Goal: Obtain resource: Download file/media

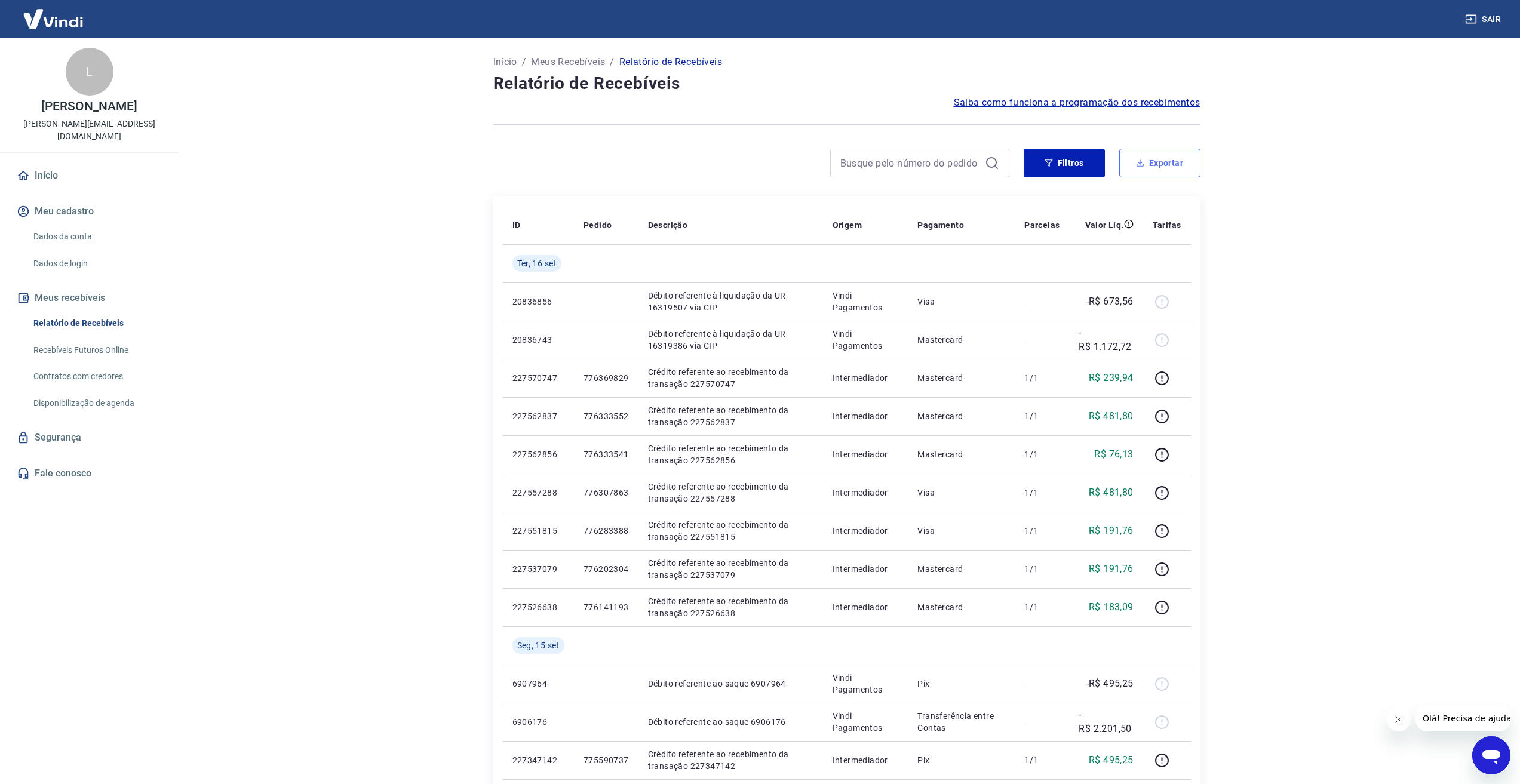
click at [1126, 159] on button "Exportar" at bounding box center [1160, 163] width 81 height 28
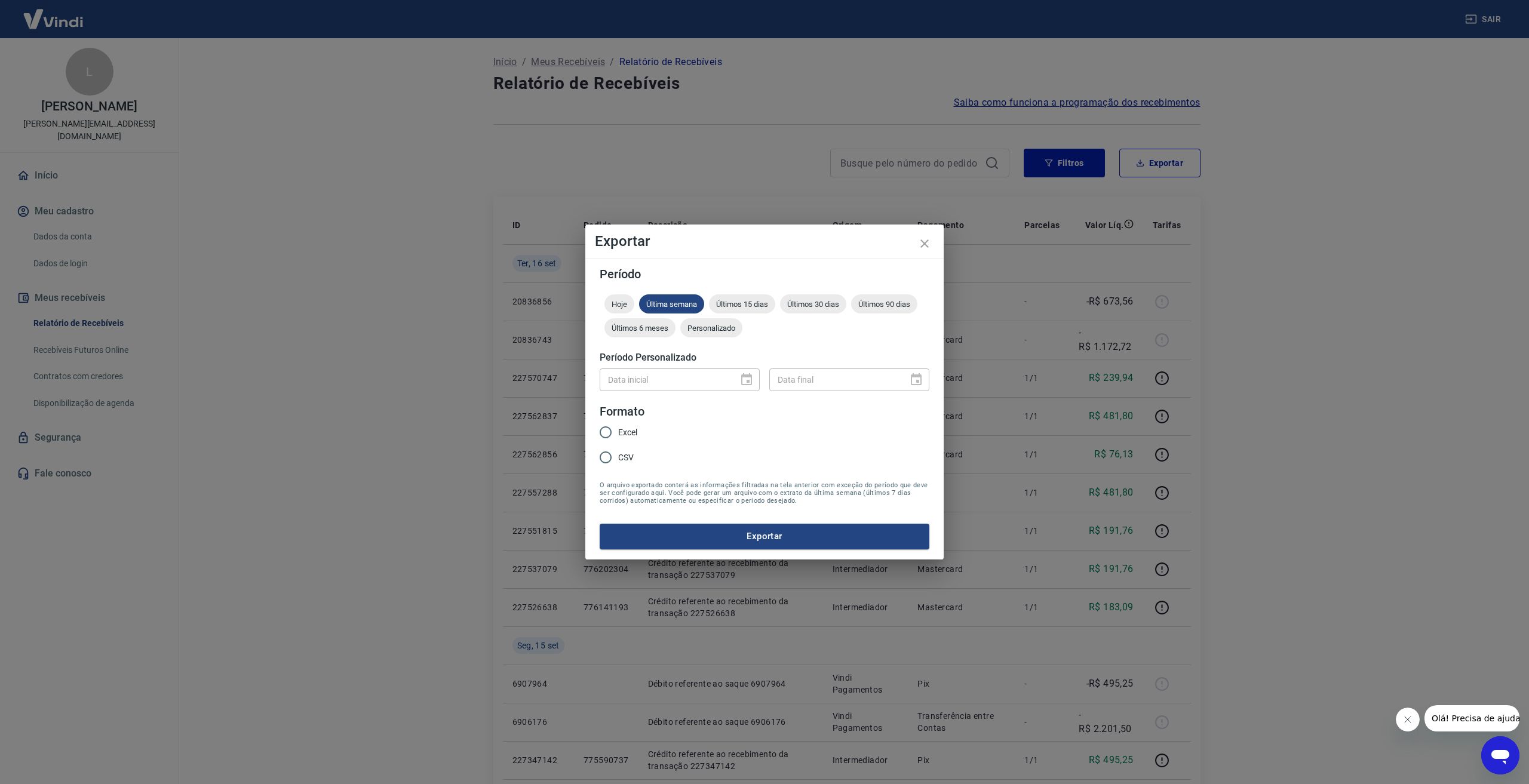
click at [601, 434] on input "Excel" at bounding box center [606, 432] width 25 height 25
radio input "true"
click at [713, 331] on span "Personalizado" at bounding box center [712, 329] width 62 height 9
type input "DD/MM/YYYY"
click at [714, 379] on body "Sair L LUIS HENRIQUE RODBARD luis@elevme.com.br Início Meu cadastro Dados da co…" at bounding box center [764, 392] width 1529 height 784
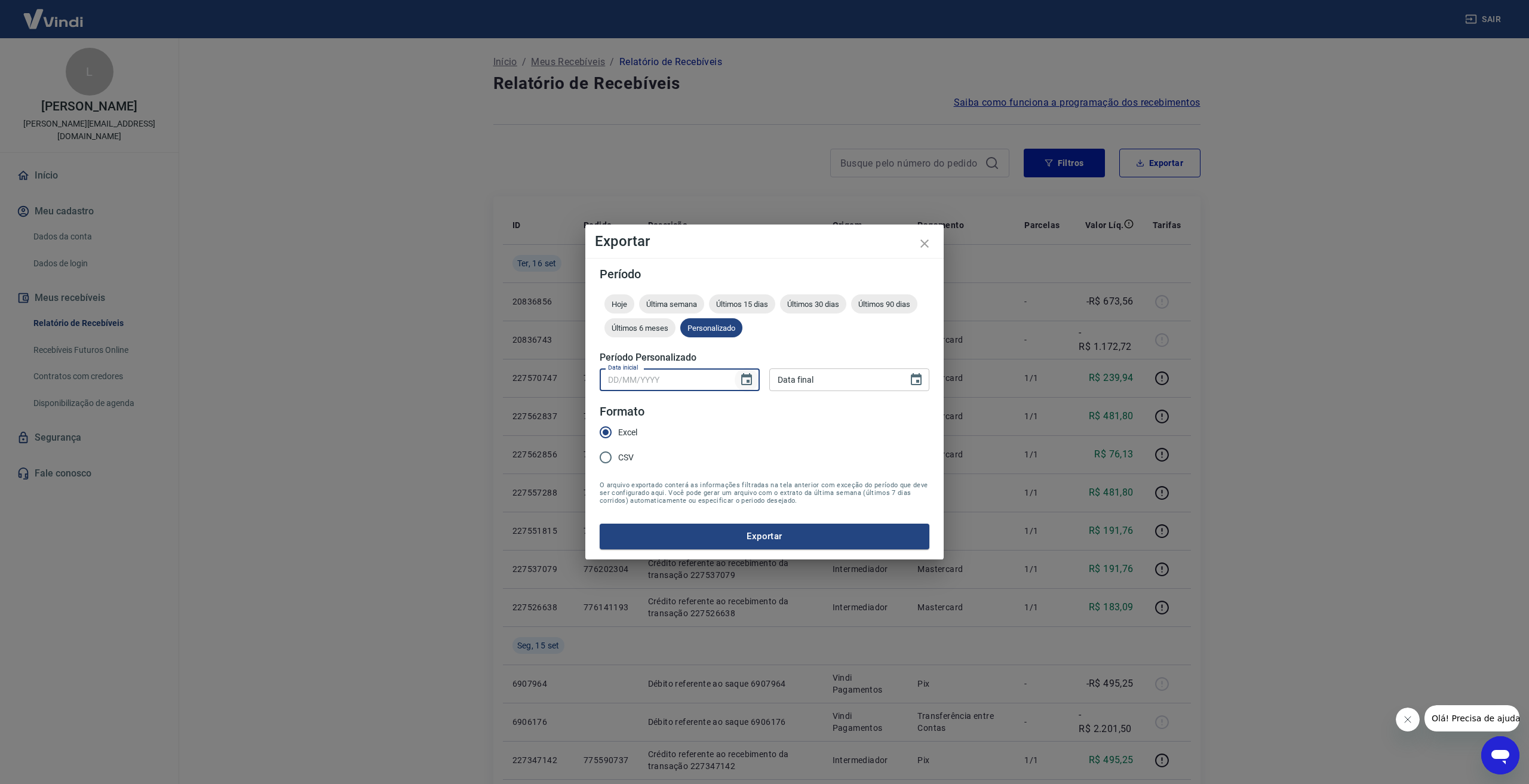
click at [747, 379] on icon "Choose date" at bounding box center [747, 380] width 15 height 15
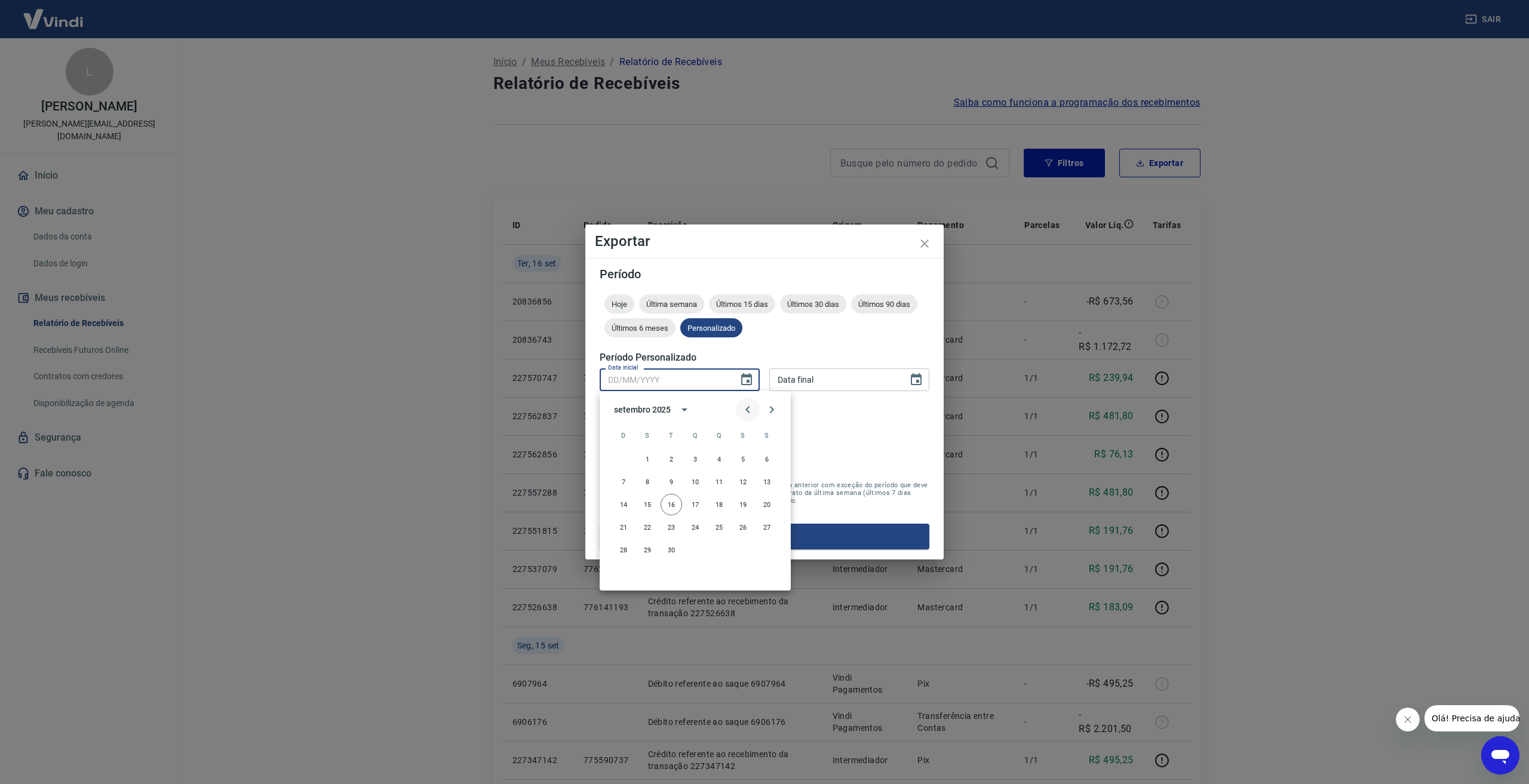
click at [751, 411] on icon "Previous month" at bounding box center [748, 410] width 15 height 15
click at [700, 545] on button "27" at bounding box center [695, 550] width 22 height 22
type input "27/08/2025"
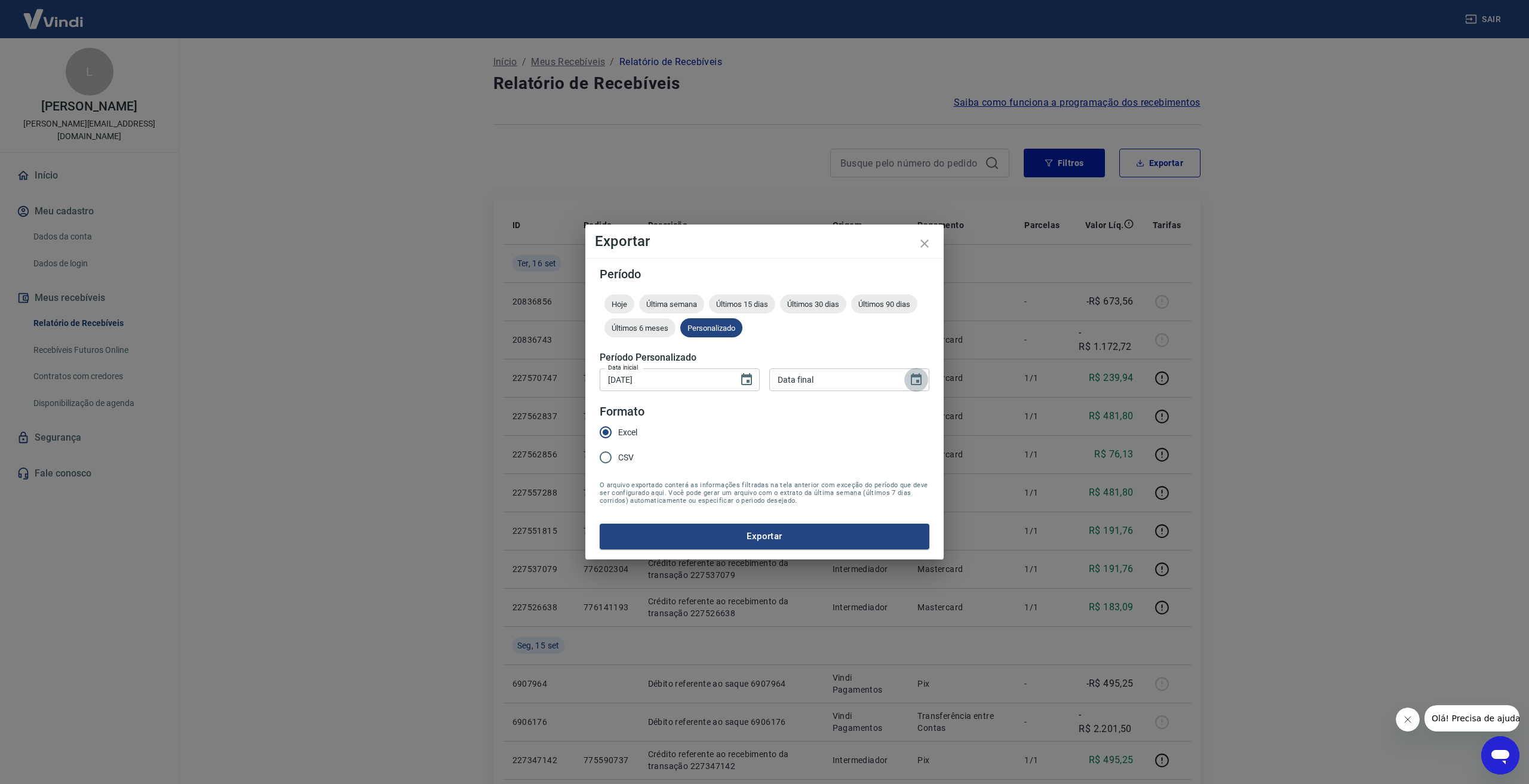
click at [917, 384] on icon "Choose date" at bounding box center [917, 379] width 11 height 12
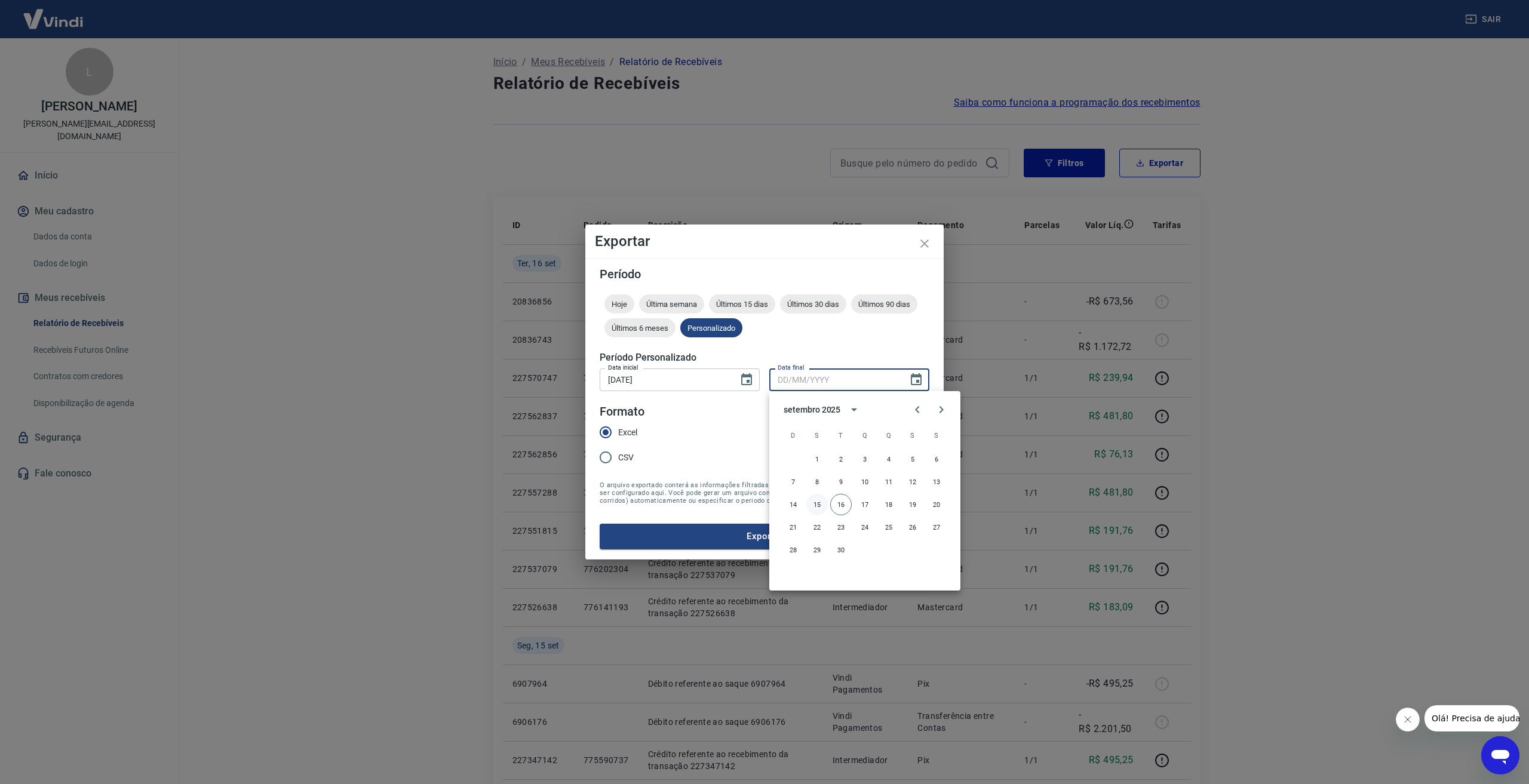
click at [819, 504] on button "15" at bounding box center [817, 504] width 22 height 22
type input "15/09/2025"
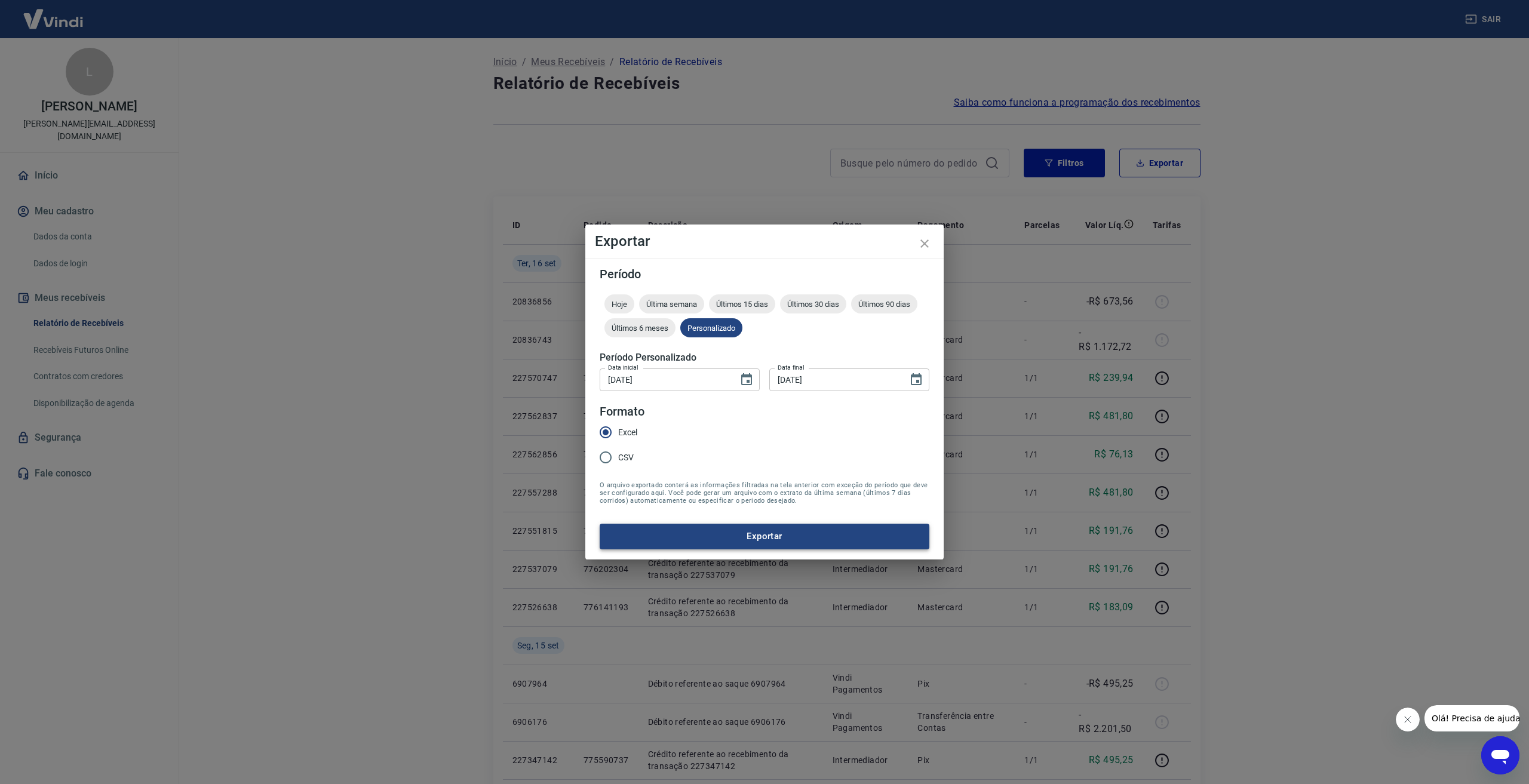
click at [763, 540] on button "Exportar" at bounding box center [764, 536] width 330 height 25
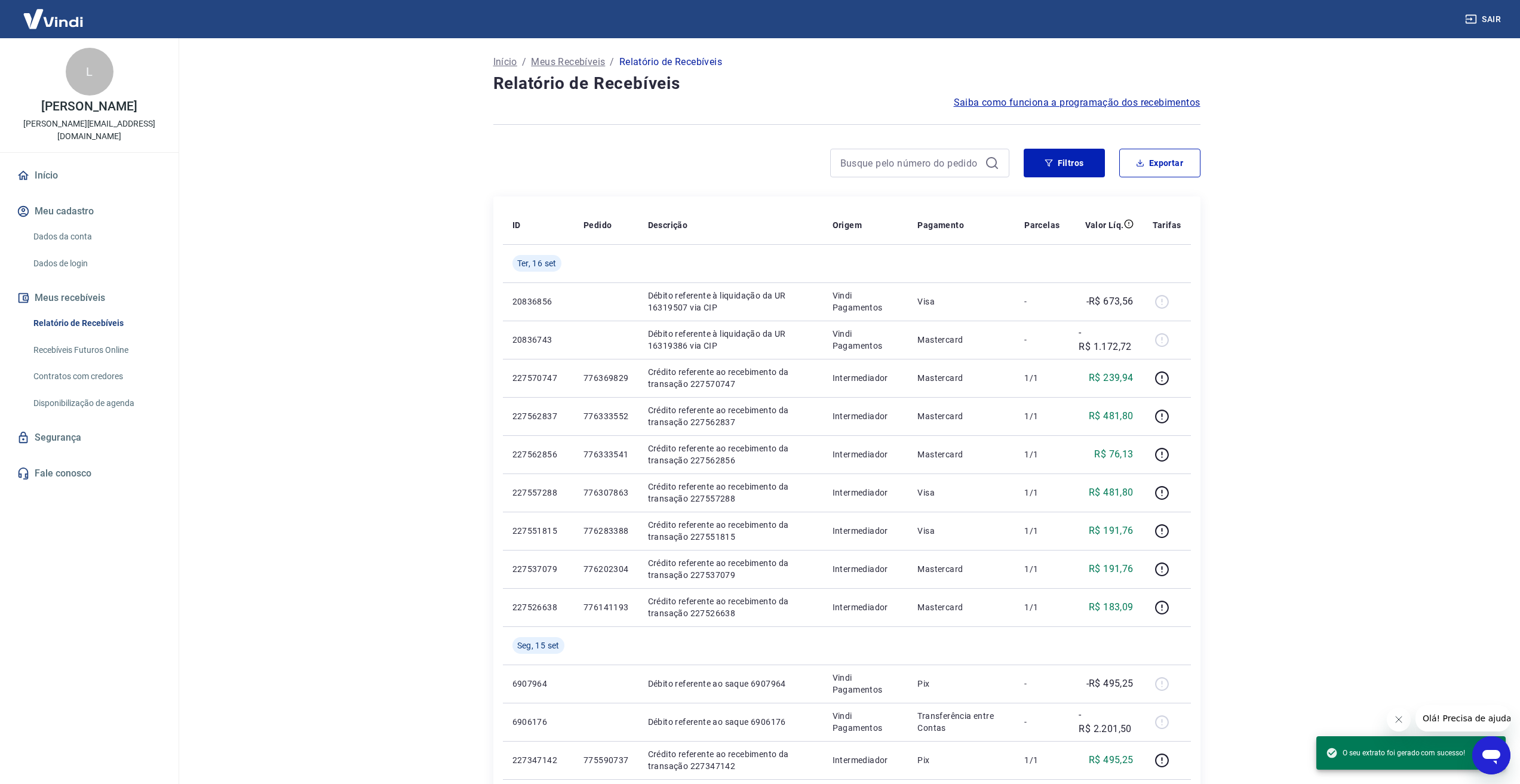
scroll to position [74, 0]
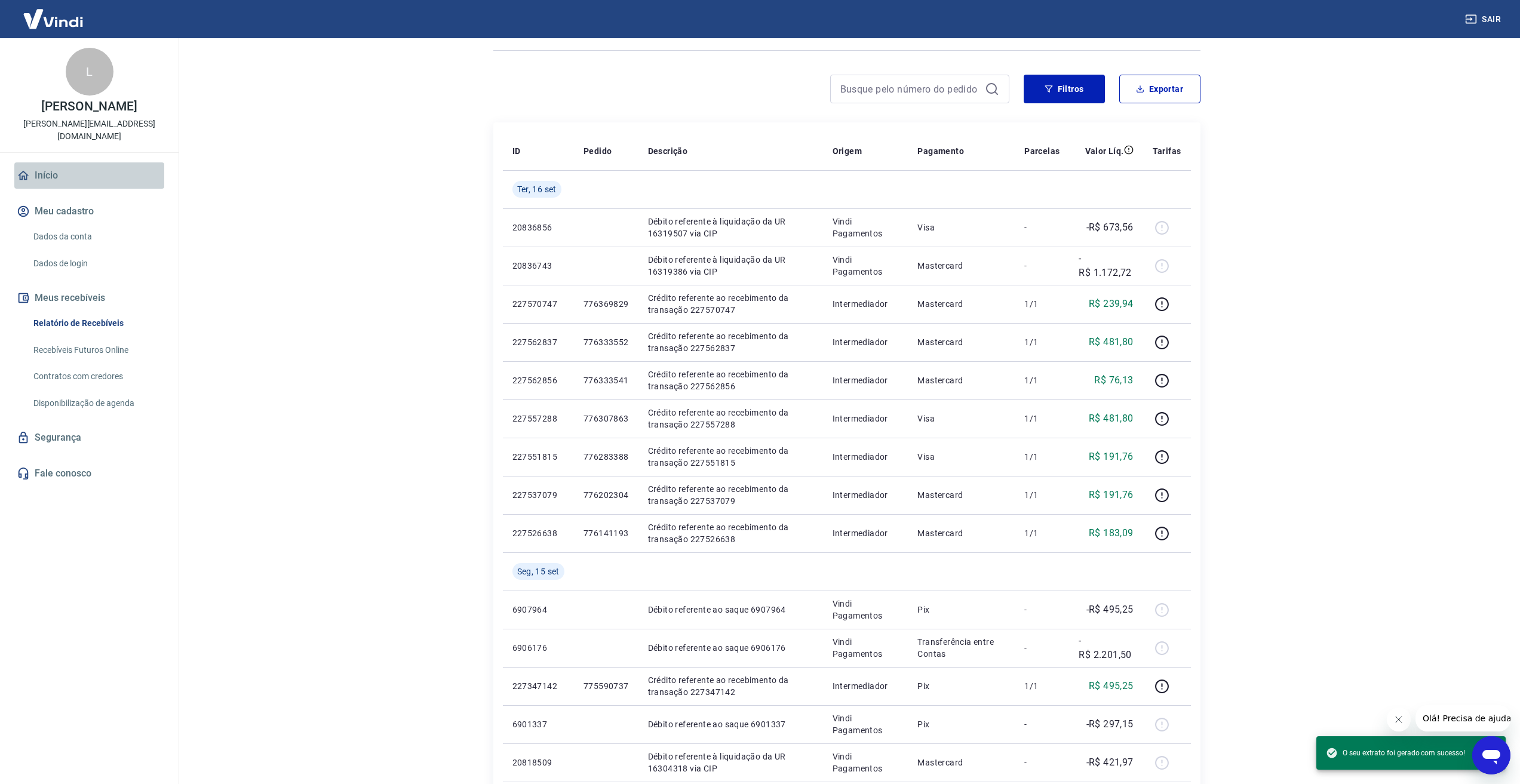
click at [105, 164] on link "Início" at bounding box center [89, 176] width 150 height 26
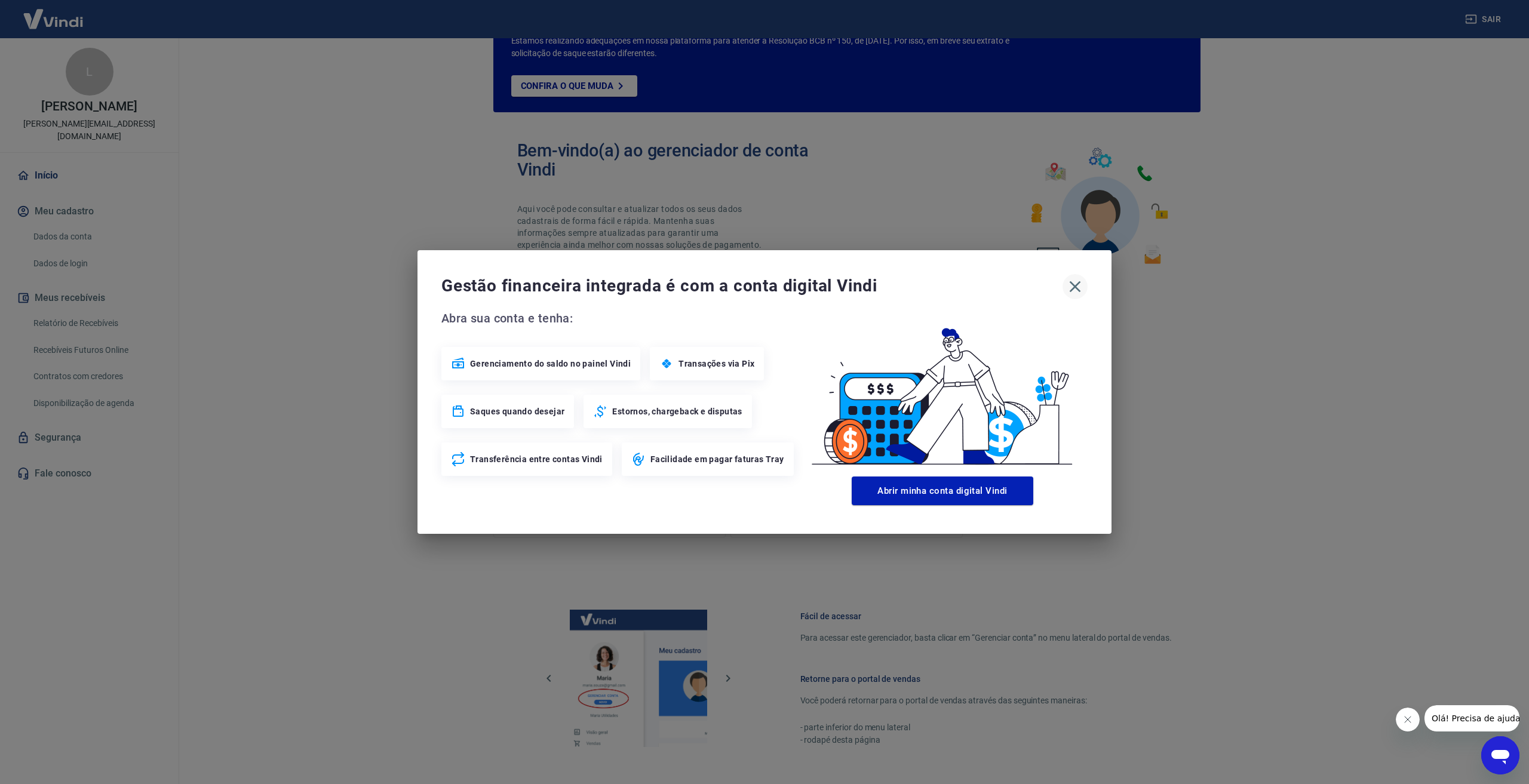
click at [1080, 285] on icon "button" at bounding box center [1075, 286] width 19 height 19
